Goal: Information Seeking & Learning: Learn about a topic

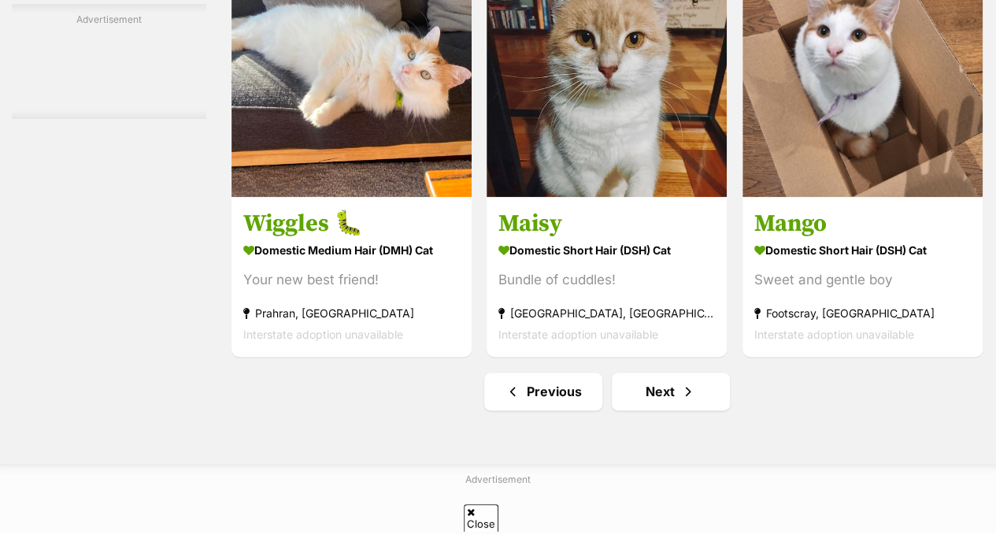
scroll to position [9804, 0]
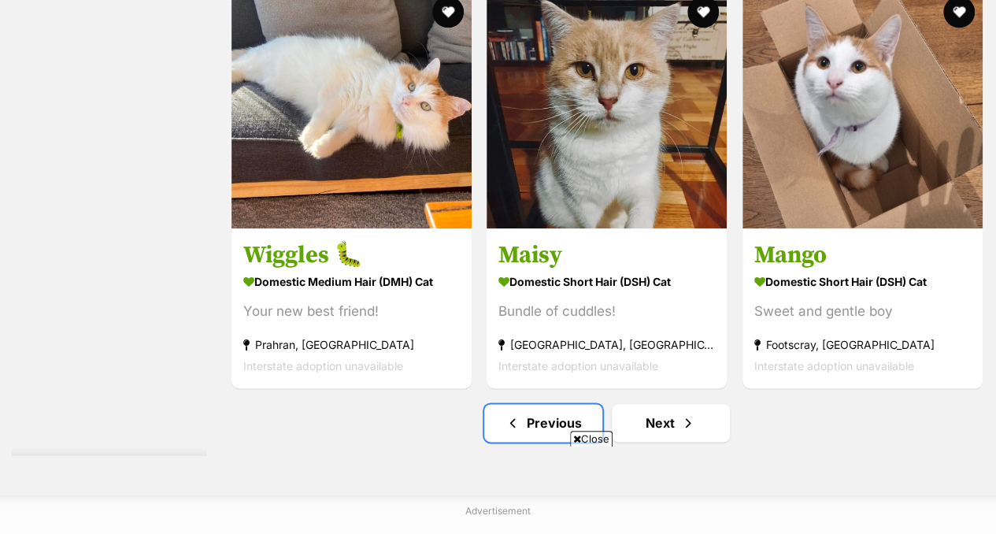
click at [536, 439] on link "Previous" at bounding box center [543, 423] width 118 height 38
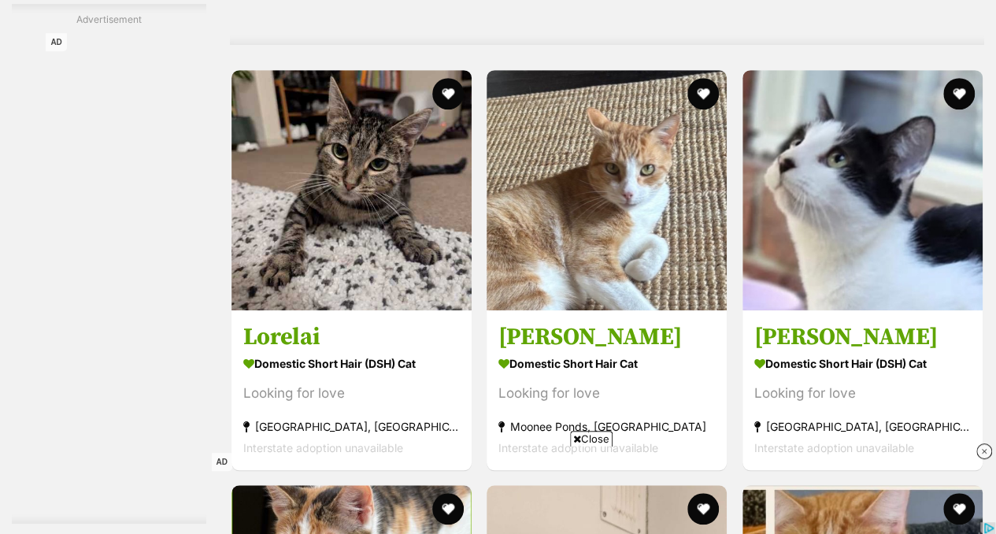
scroll to position [3865, 0]
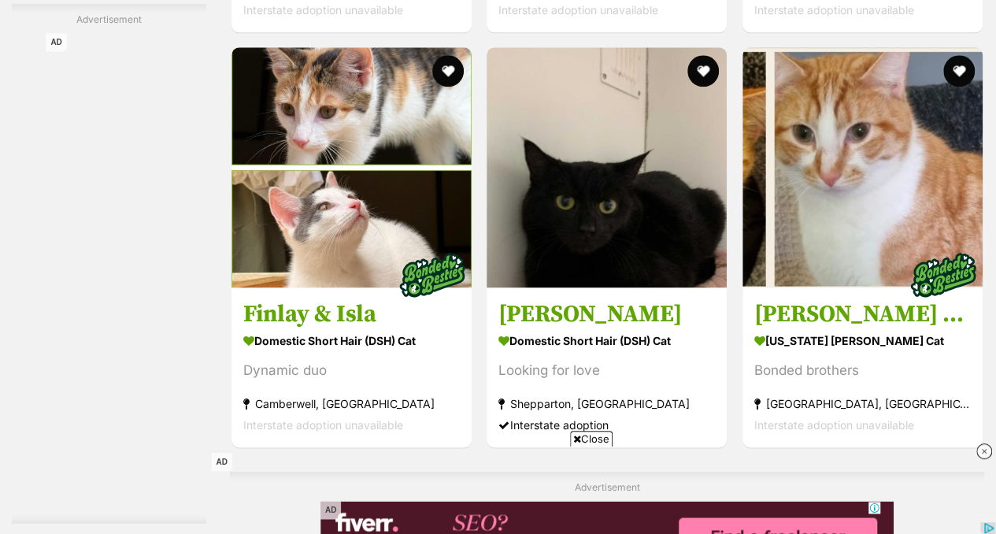
click at [340, 146] on img at bounding box center [351, 167] width 240 height 240
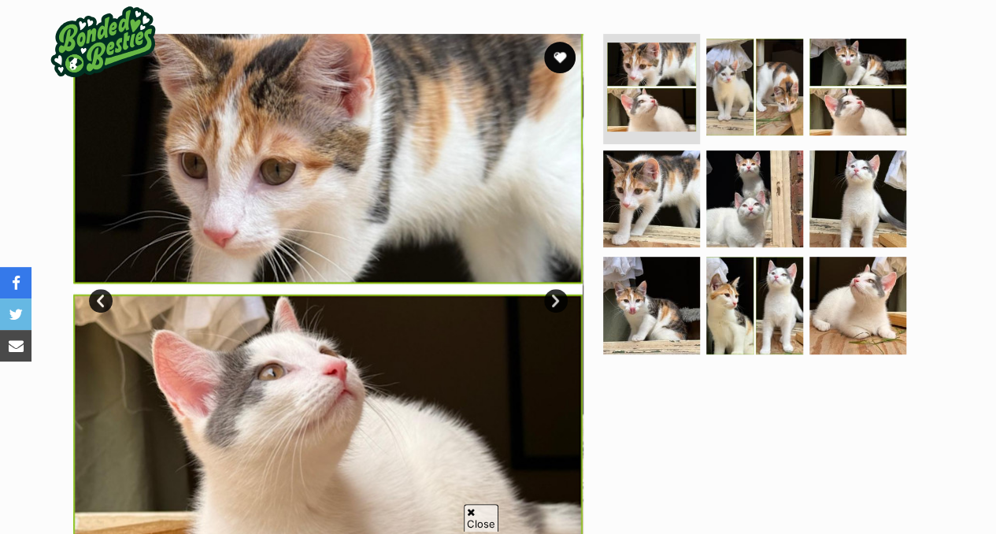
scroll to position [294, 0]
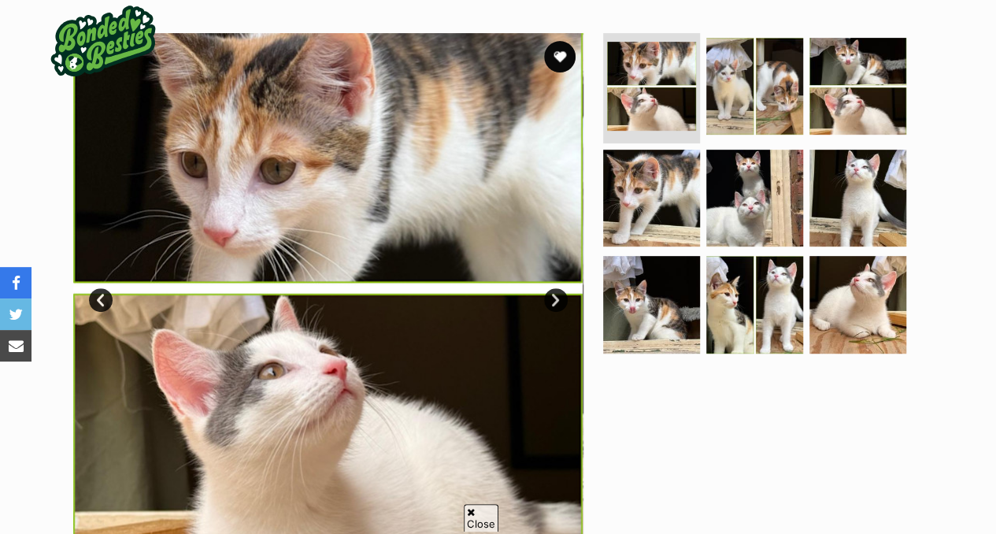
click at [729, 83] on img at bounding box center [754, 86] width 97 height 97
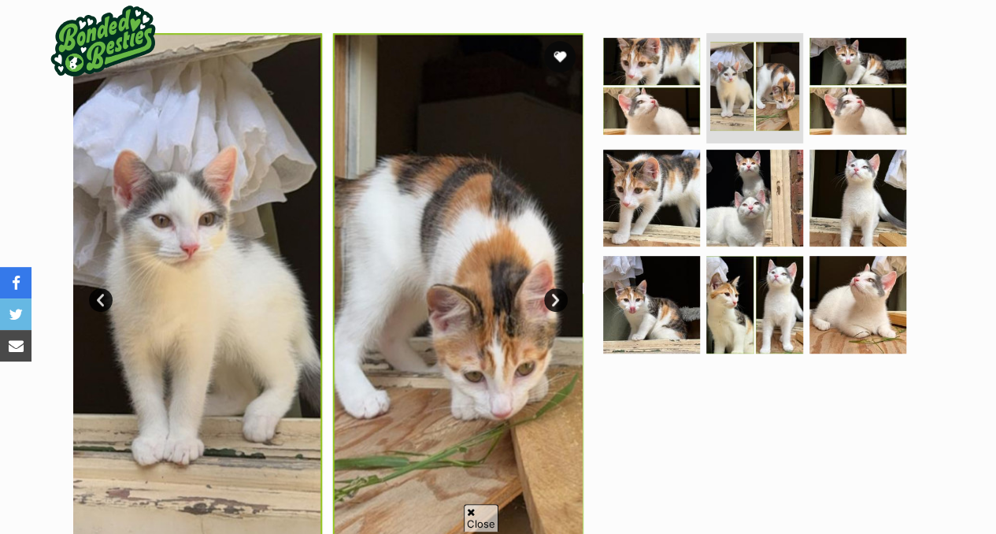
scroll to position [0, 0]
click at [767, 267] on img at bounding box center [754, 304] width 97 height 97
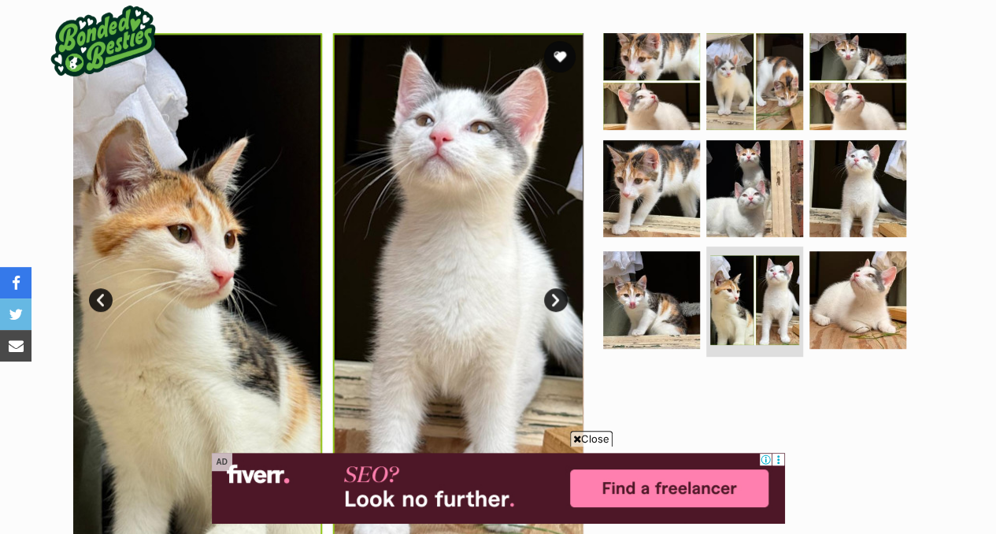
click at [611, 303] on img at bounding box center [651, 299] width 97 height 97
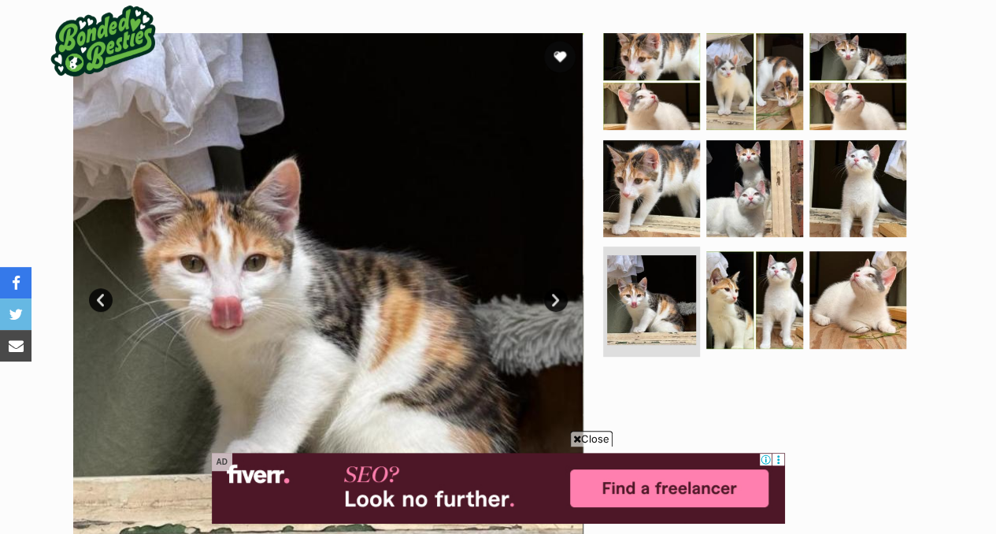
click at [851, 205] on img at bounding box center [857, 188] width 97 height 97
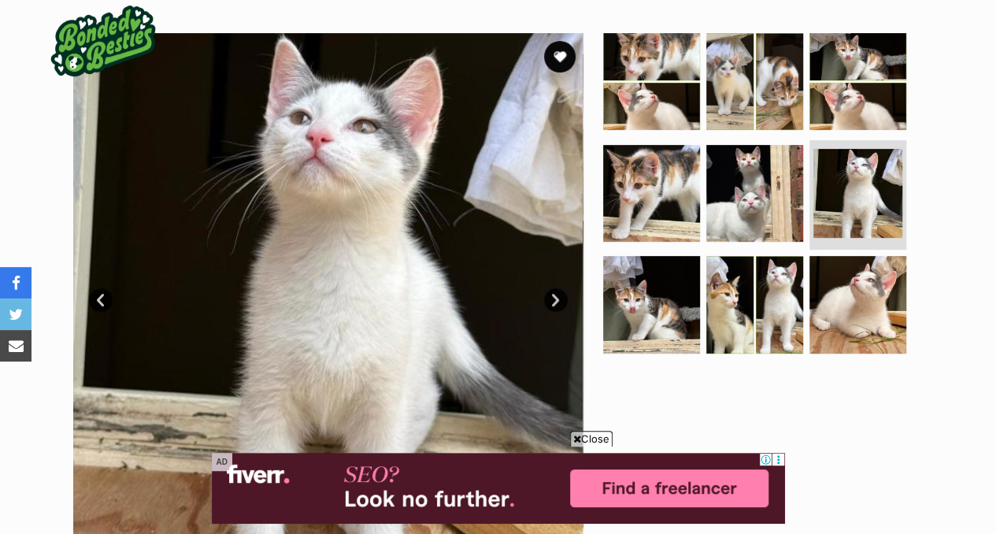
click at [862, 286] on img at bounding box center [857, 304] width 97 height 97
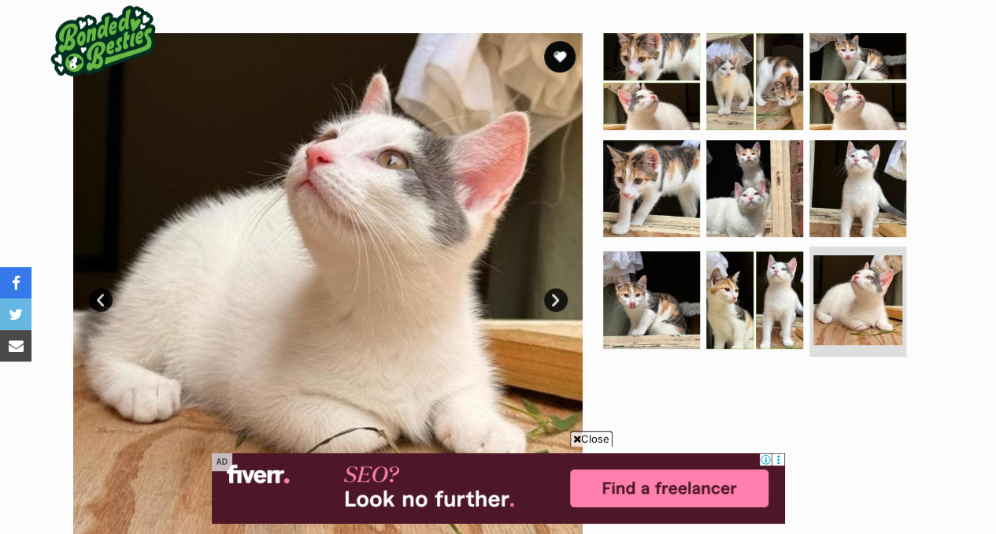
click at [768, 216] on img at bounding box center [754, 188] width 97 height 97
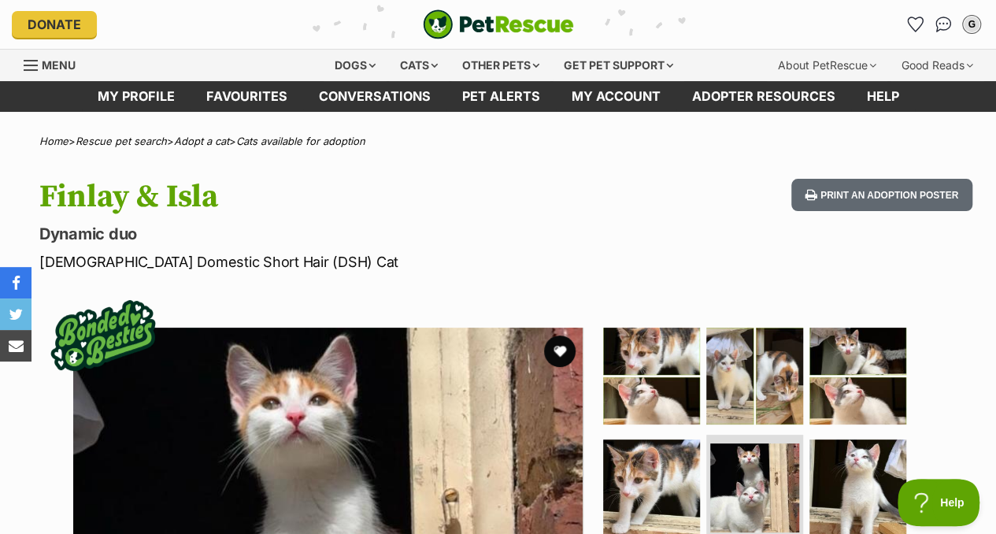
click at [767, 267] on div "Finlay & Isla Dynamic duo Female Domestic Short Hair (DSH) Cat Print an adoptio…" at bounding box center [498, 226] width 996 height 94
click at [346, 64] on div "Dogs" at bounding box center [354, 65] width 63 height 31
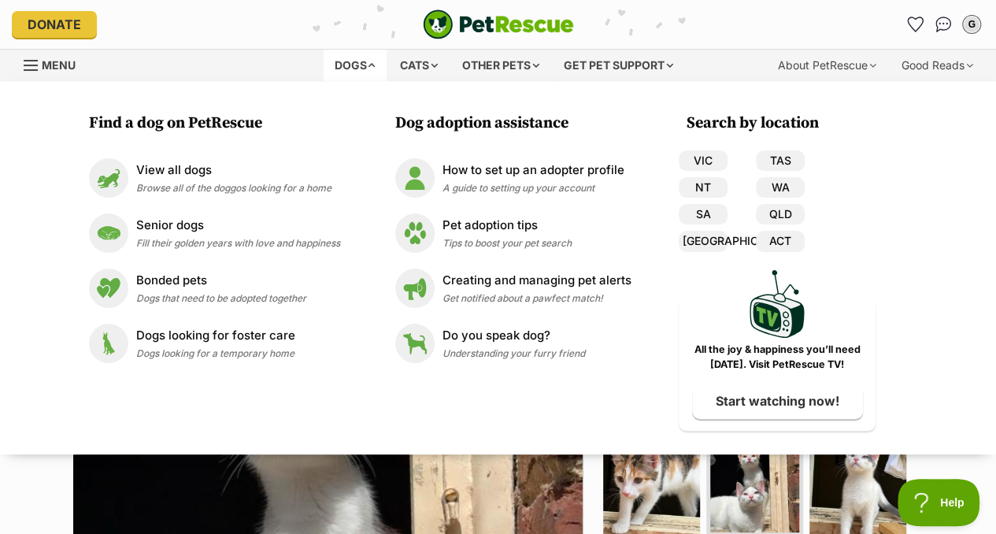
click at [718, 163] on link "VIC" at bounding box center [702, 160] width 49 height 20
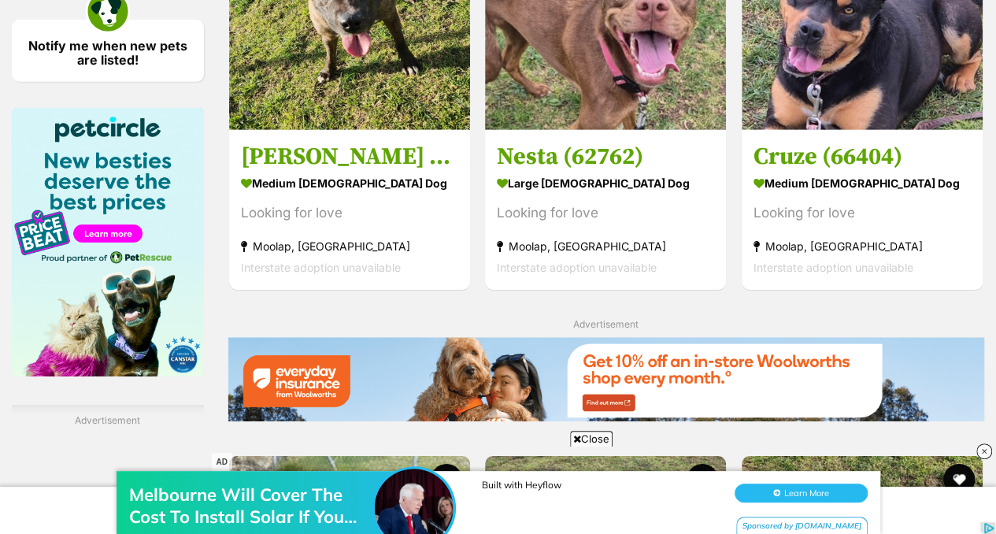
scroll to position [2441, 0]
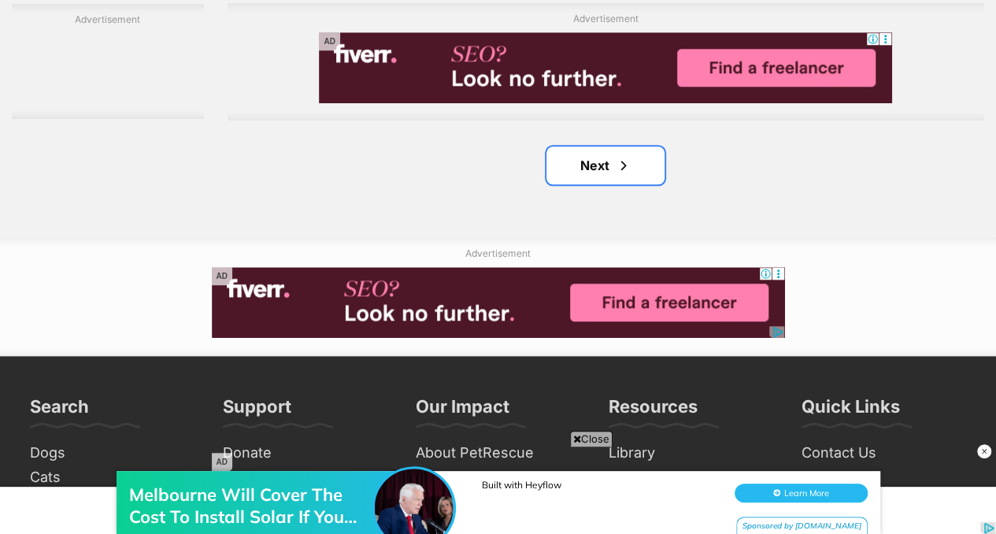
click at [626, 175] on span "Next page" at bounding box center [623, 165] width 16 height 19
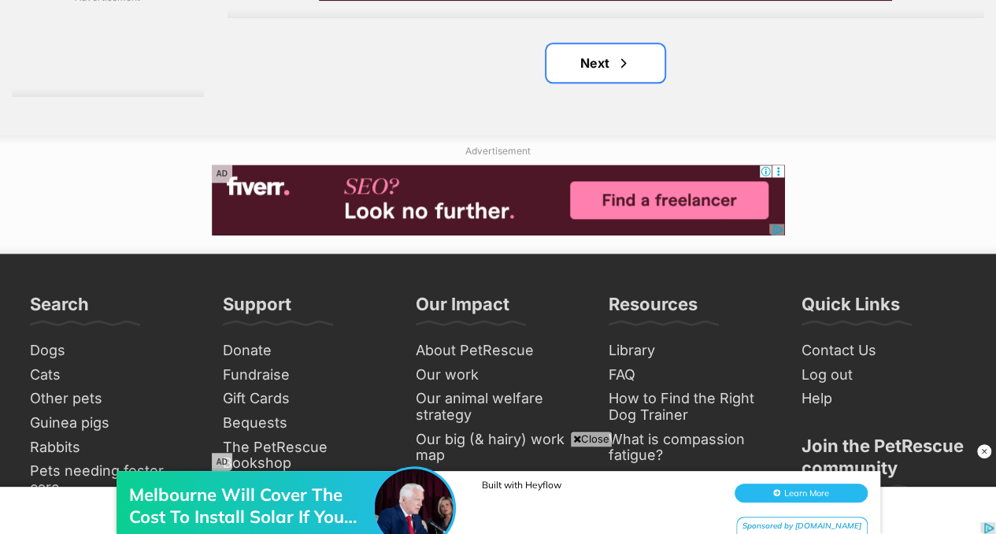
scroll to position [3852, 0]
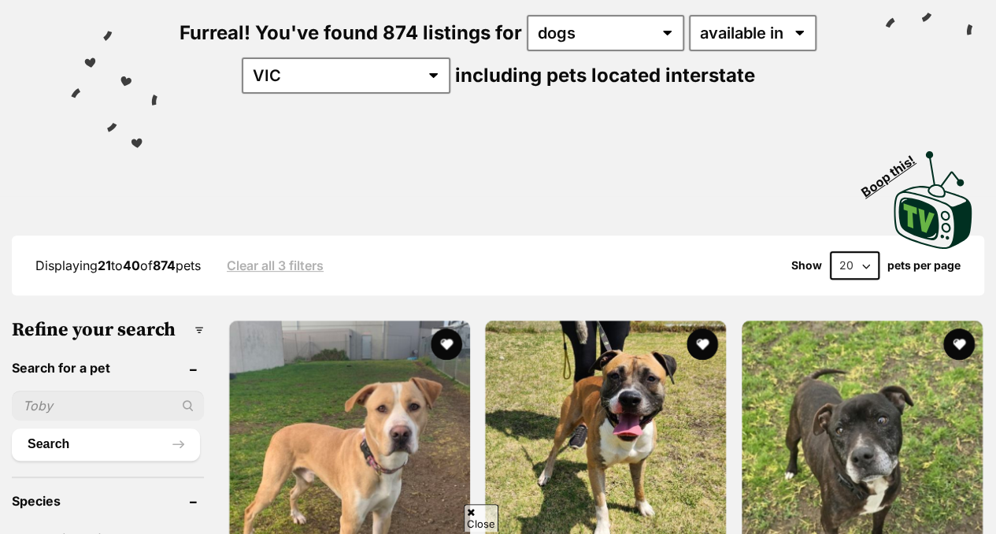
scroll to position [198, 0]
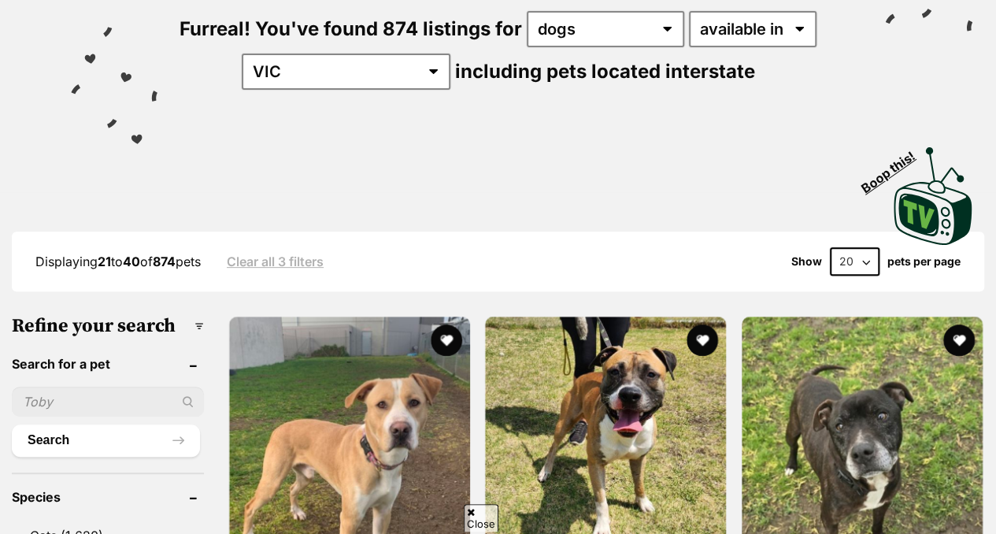
click at [856, 258] on select "20 40 60" at bounding box center [855, 261] width 50 height 28
select select "60"
click at [830, 247] on select "20 40 60" at bounding box center [855, 261] width 50 height 28
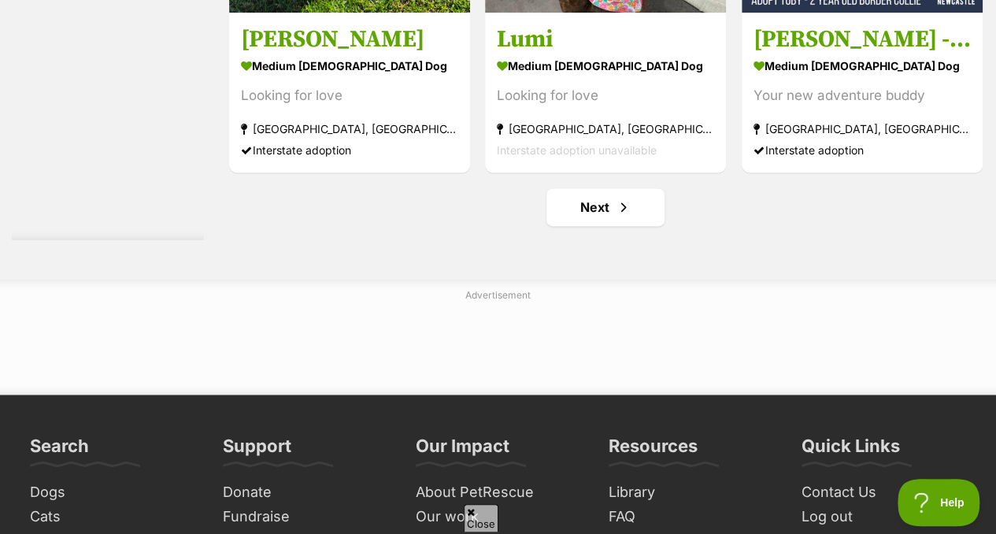
scroll to position [10010, 0]
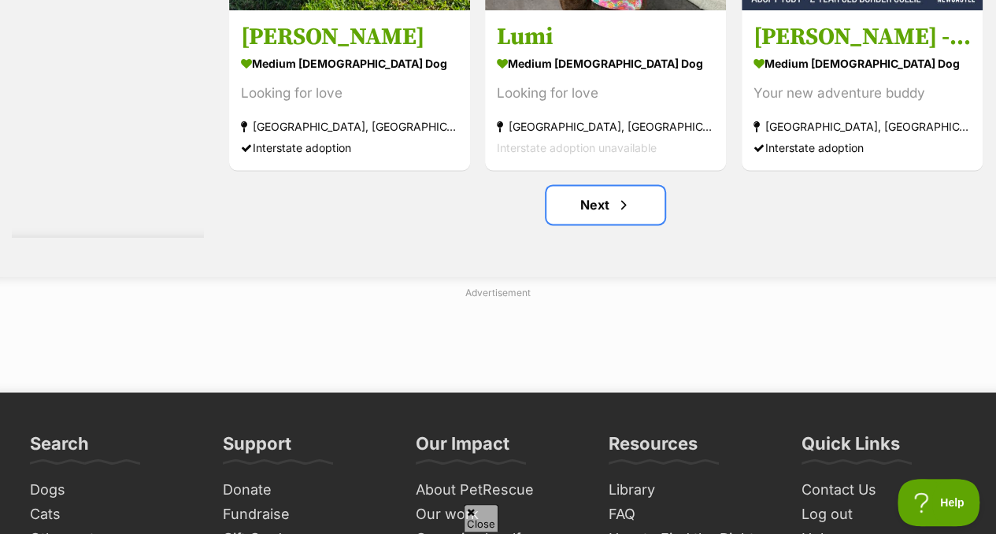
click at [614, 224] on link "Next" at bounding box center [605, 205] width 118 height 38
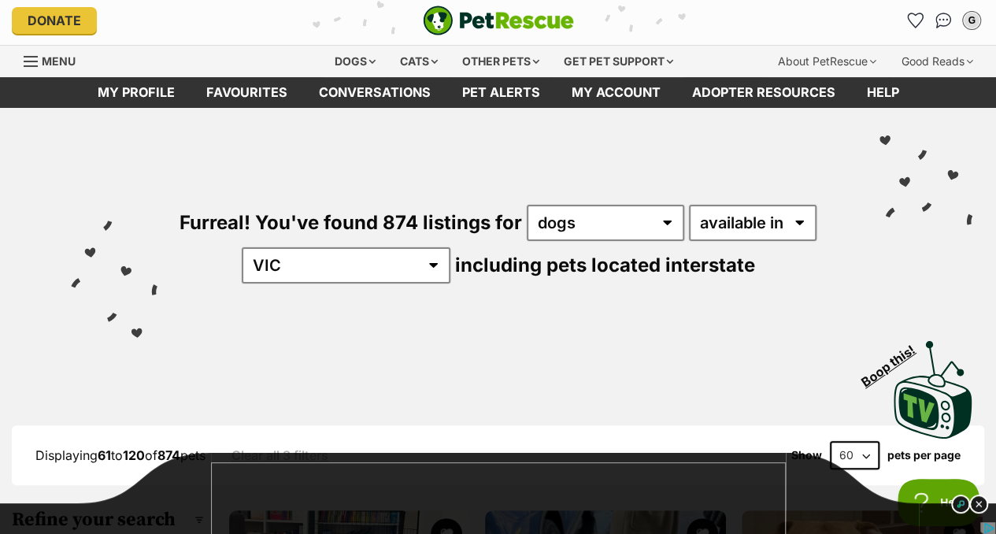
click at [413, 54] on div "Cats" at bounding box center [419, 61] width 60 height 31
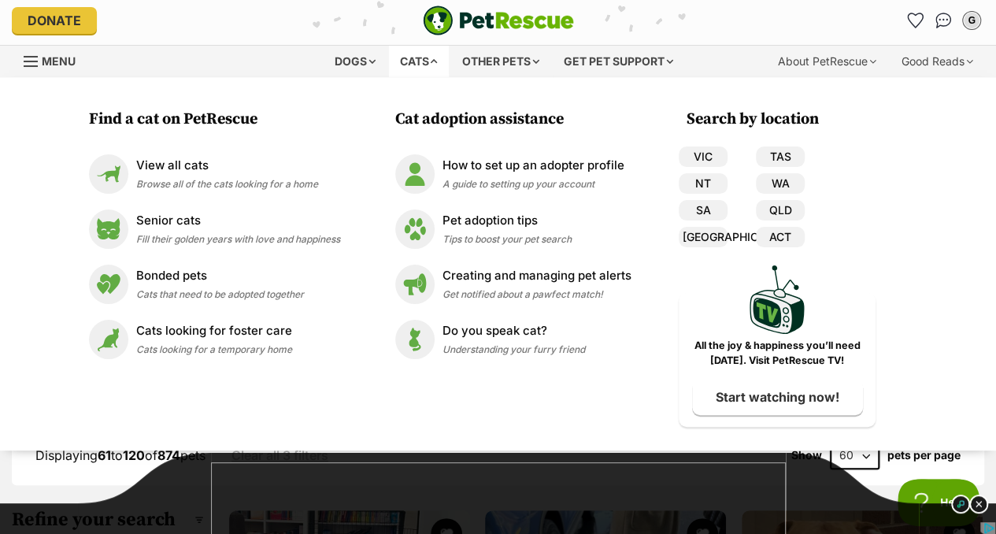
click at [406, 51] on div "Cats" at bounding box center [419, 61] width 60 height 31
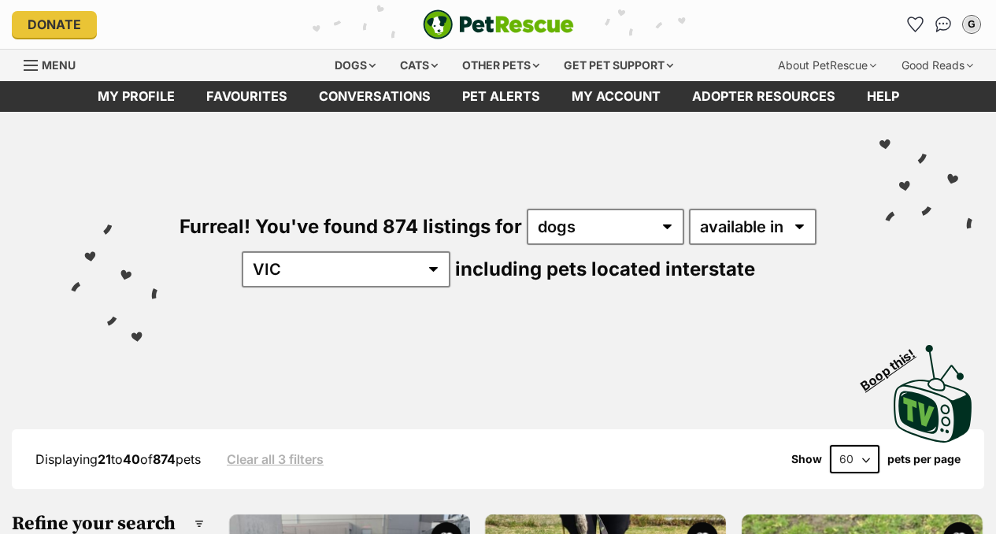
select select "60"
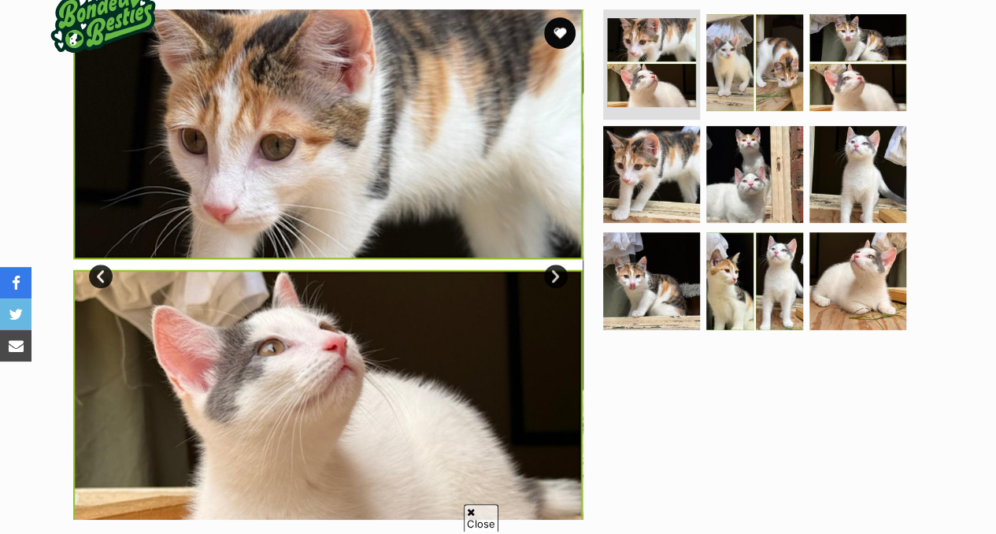
click at [480, 508] on span "Close" at bounding box center [481, 518] width 35 height 28
click at [589, 435] on span "Close" at bounding box center [591, 439] width 43 height 16
